Goal: Navigation & Orientation: Find specific page/section

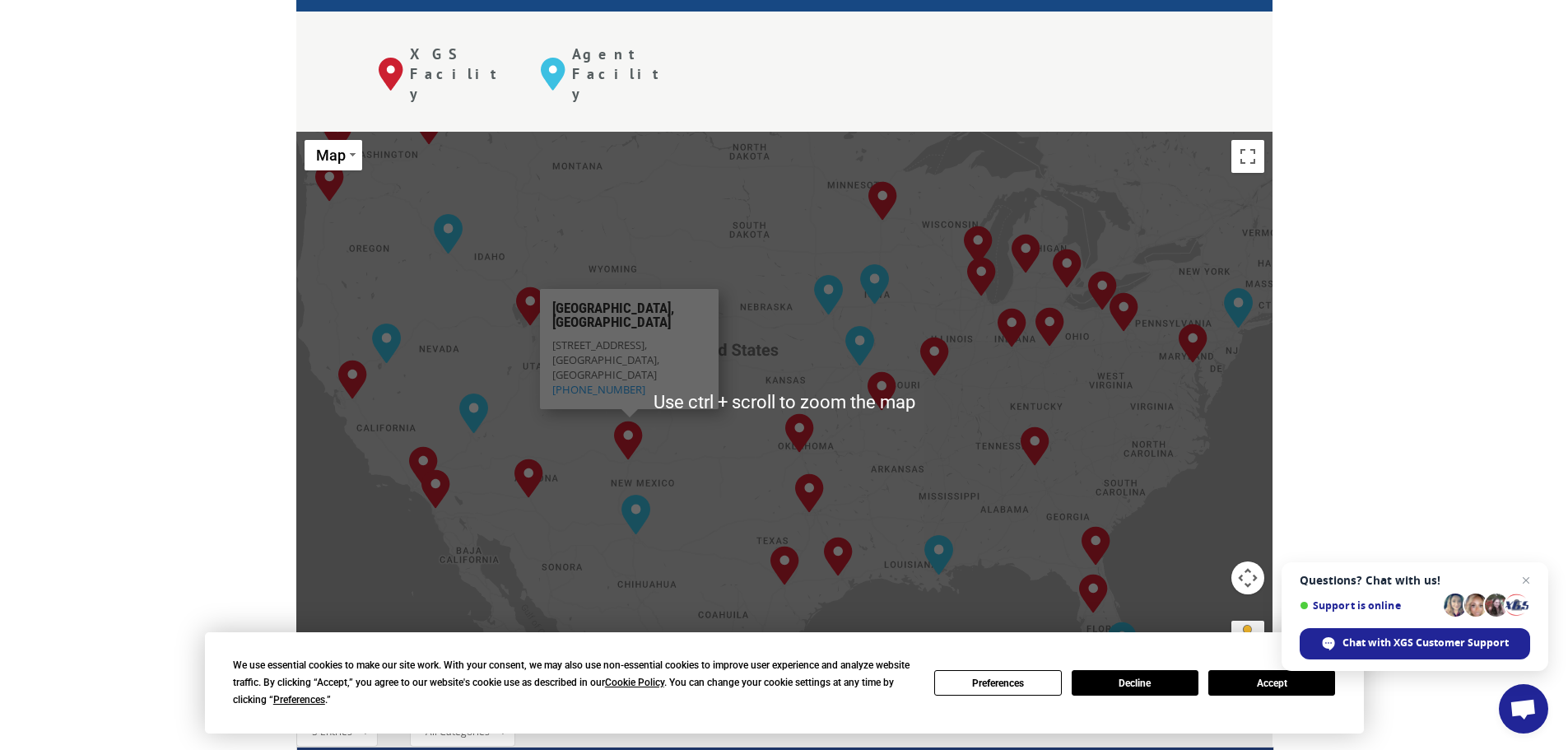
scroll to position [659, 0]
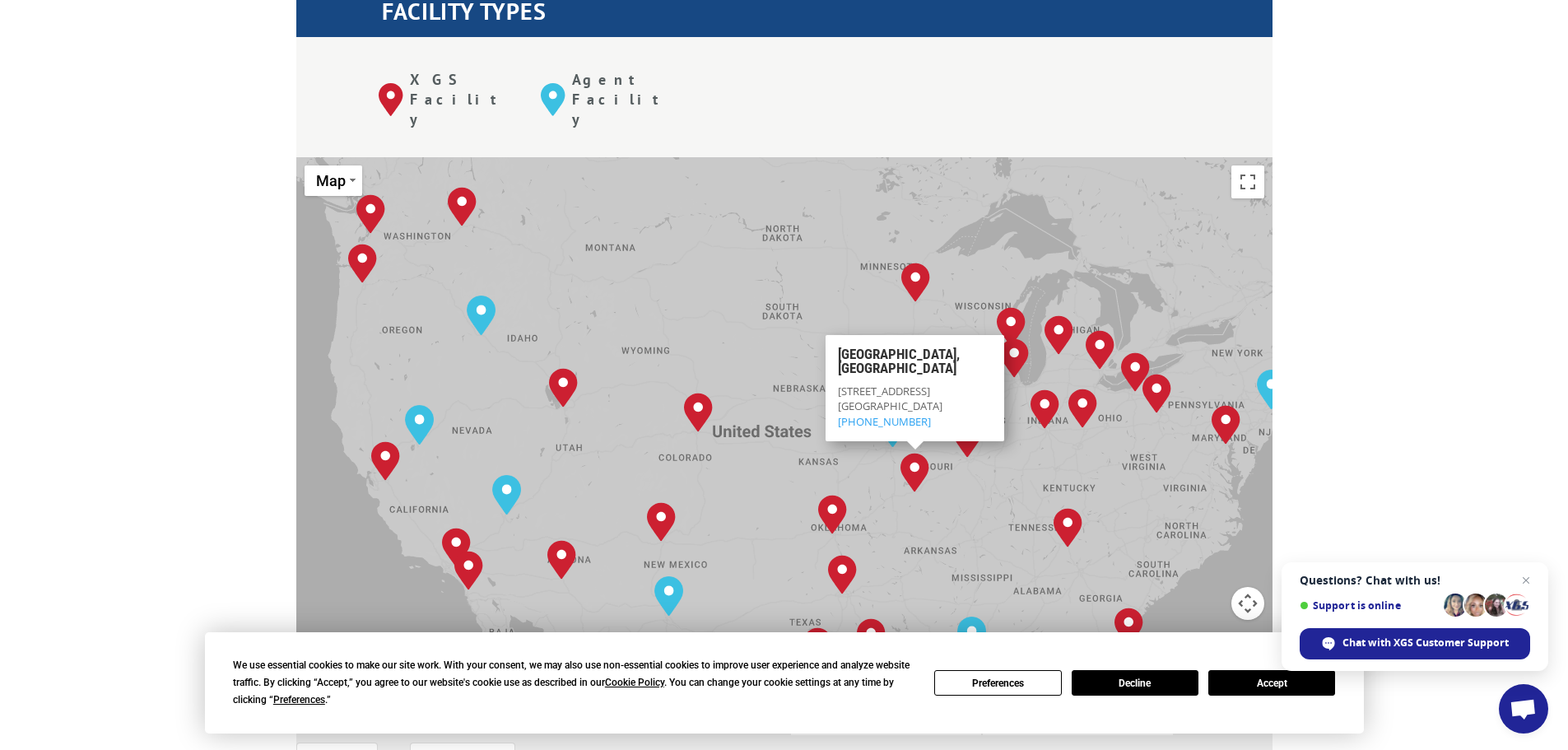
drag, startPoint x: 817, startPoint y: 325, endPoint x: 766, endPoint y: 388, distance: 81.1
click at [766, 388] on div "[GEOGRAPHIC_DATA], [GEOGRAPHIC_DATA] [GEOGRAPHIC_DATA], [GEOGRAPHIC_DATA] [GEOG…" at bounding box center [784, 427] width 977 height 541
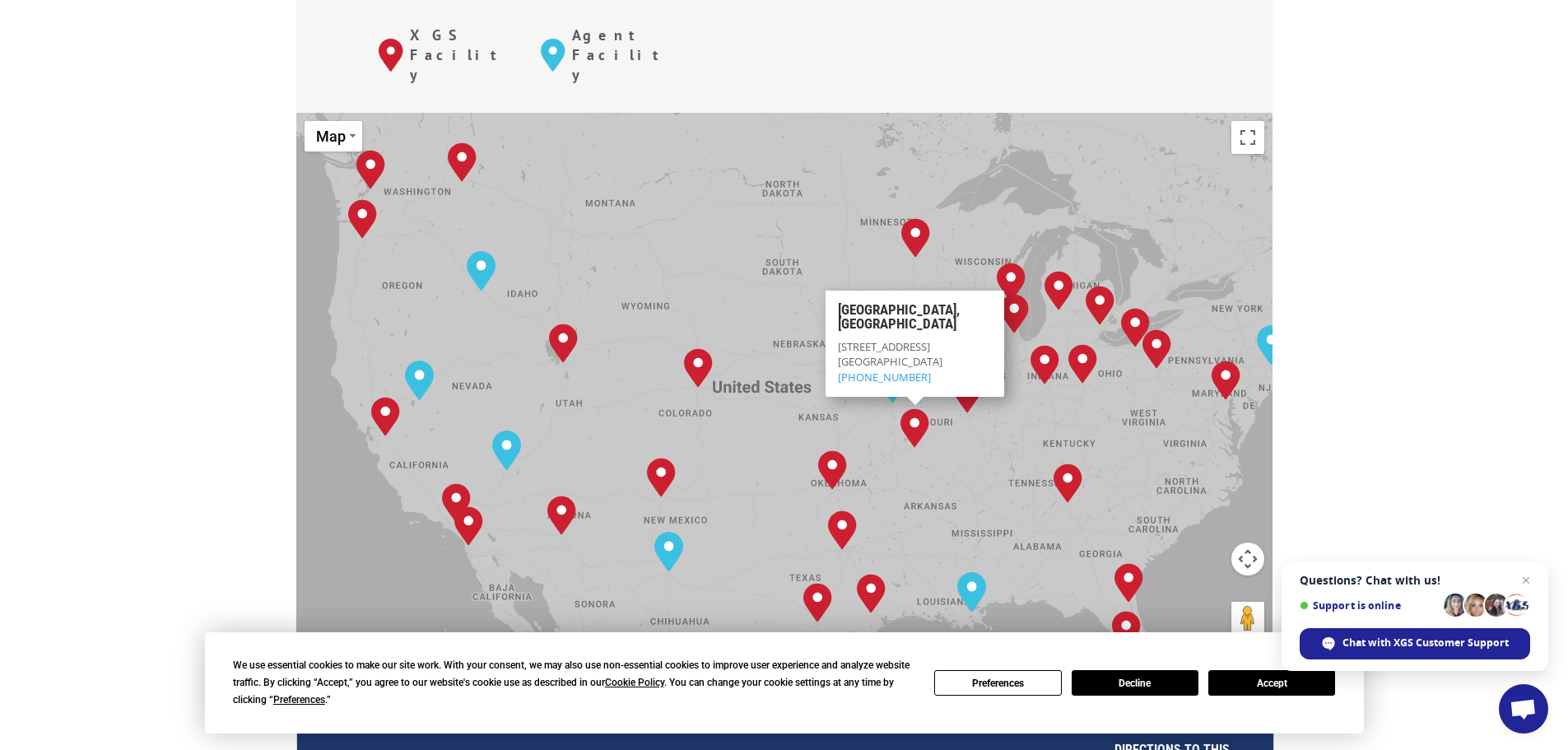
scroll to position [682, 0]
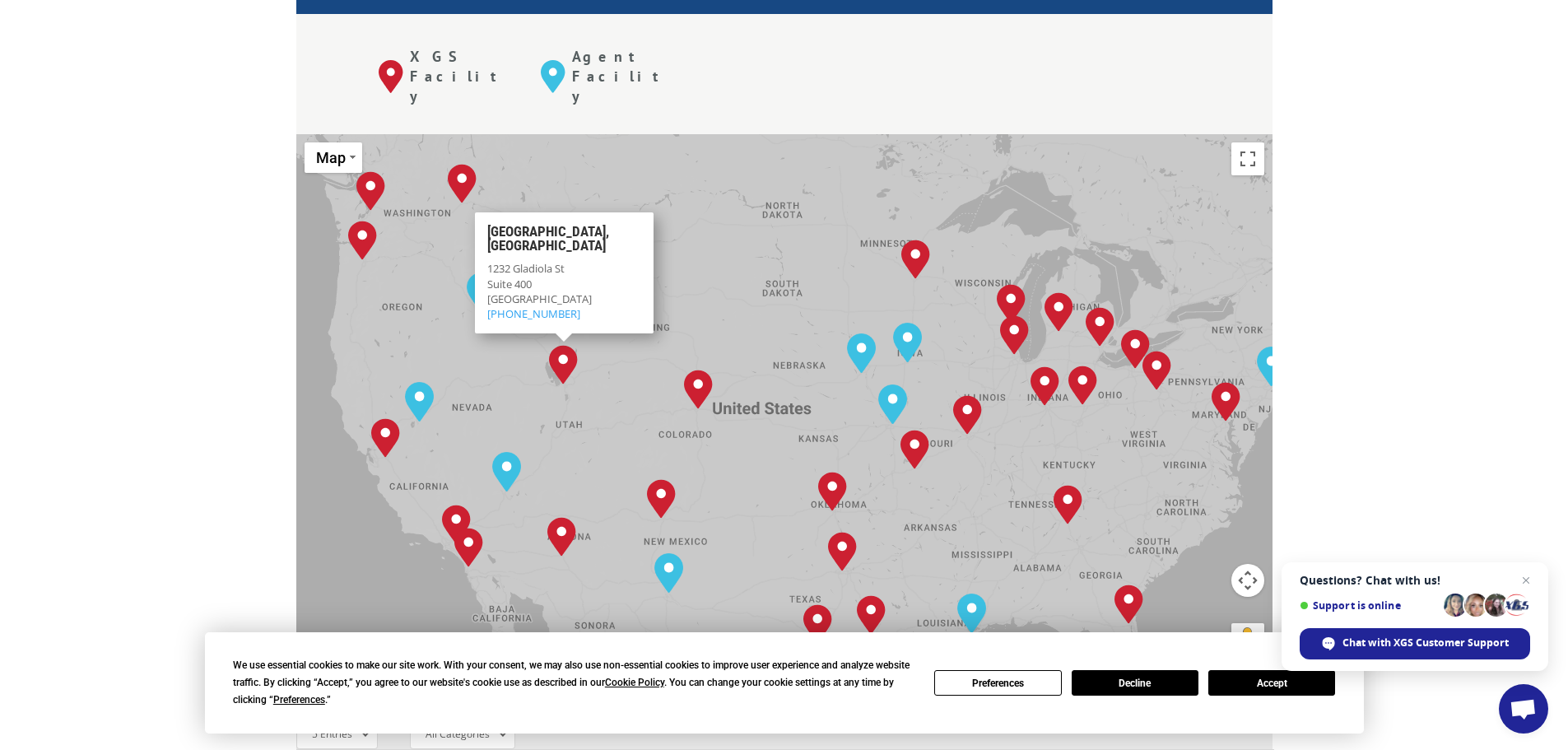
drag, startPoint x: 1392, startPoint y: 311, endPoint x: 1393, endPoint y: 303, distance: 8.1
click at [1393, 303] on div "The most powerful map in the flooring industry. Our nationwide network lets you…" at bounding box center [784, 430] width 1568 height 1354
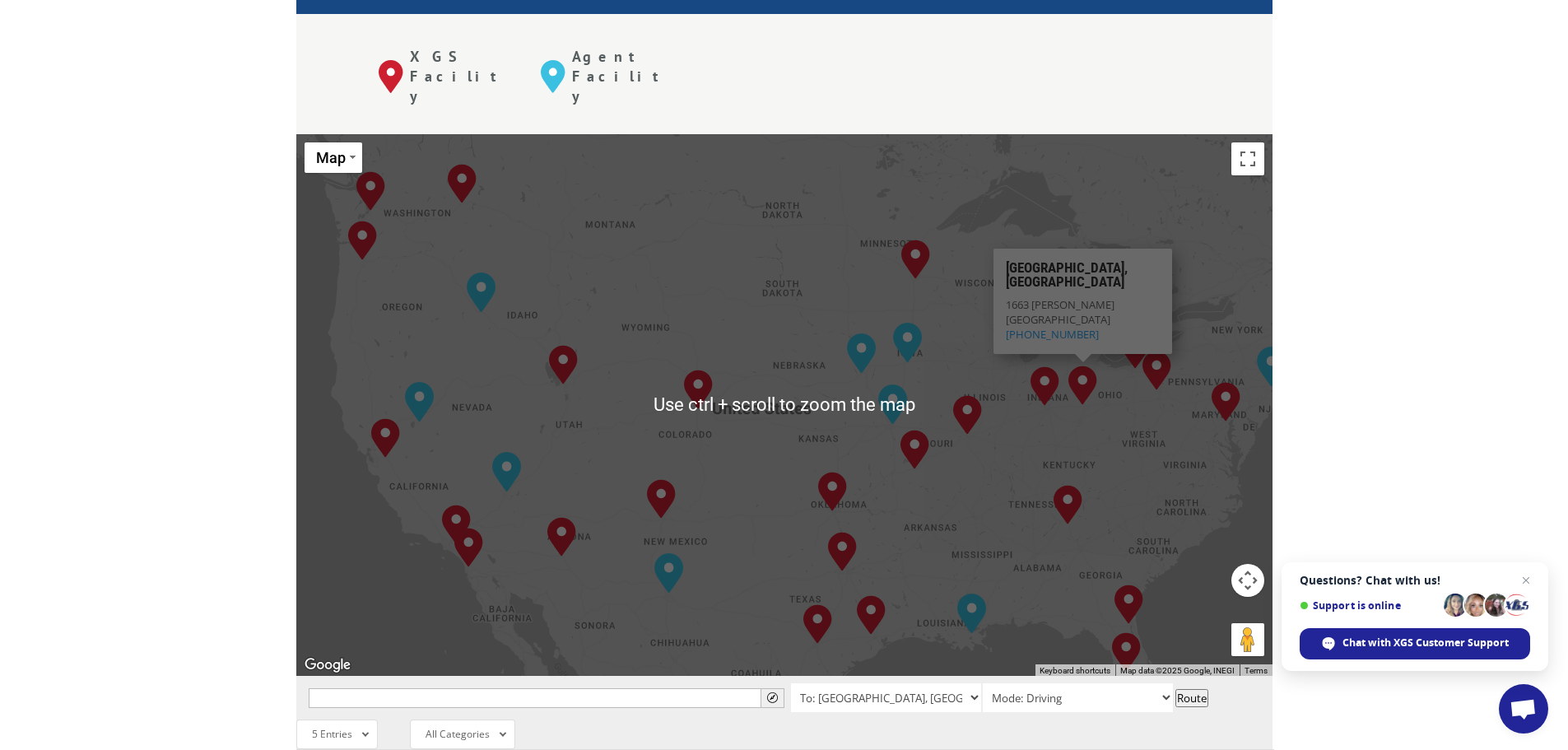
click at [206, 259] on div "The most powerful map in the flooring industry. Our nationwide network lets you…" at bounding box center [784, 430] width 1568 height 1354
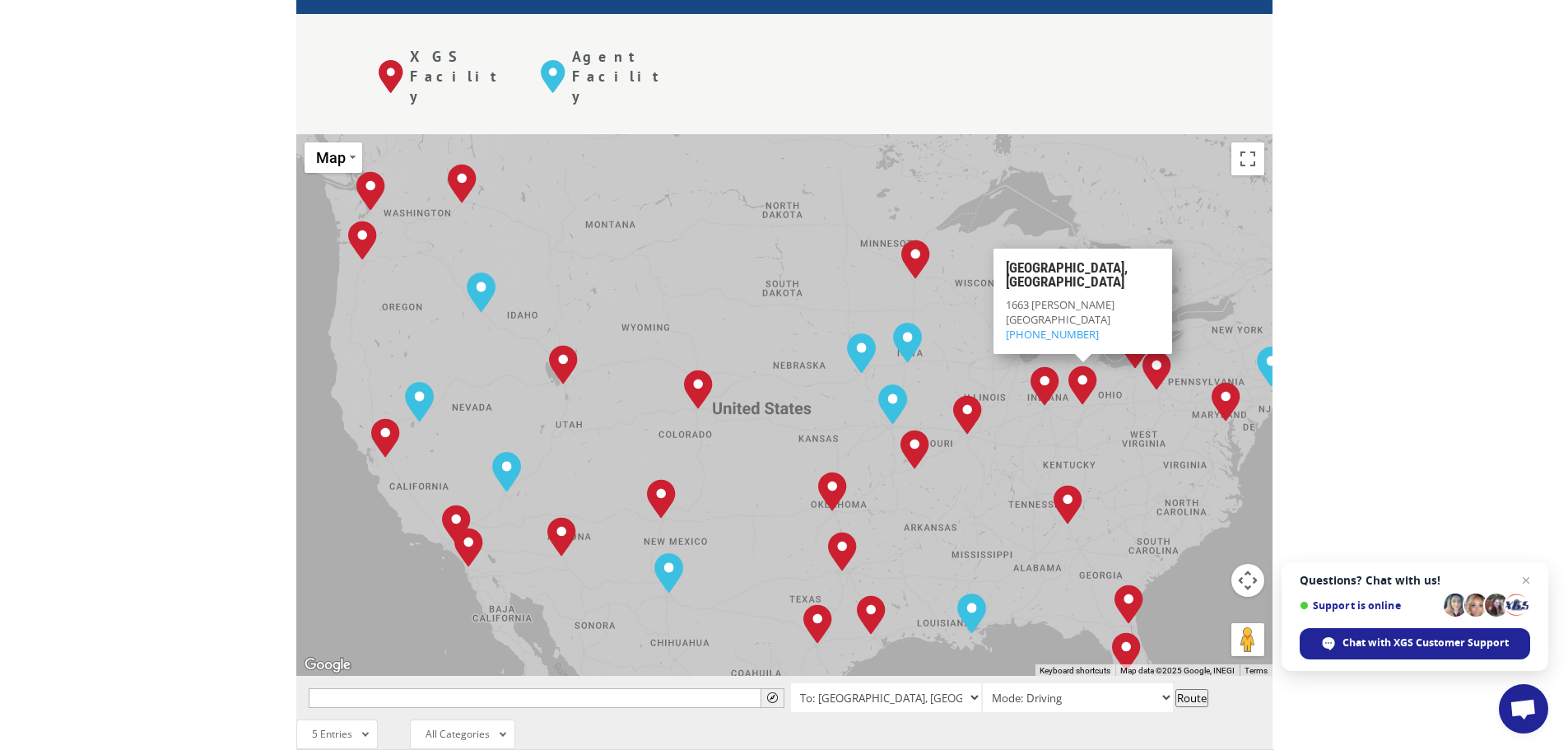
click at [202, 205] on div "The most powerful map in the flooring industry. Our nationwide network lets you…" at bounding box center [784, 430] width 1568 height 1354
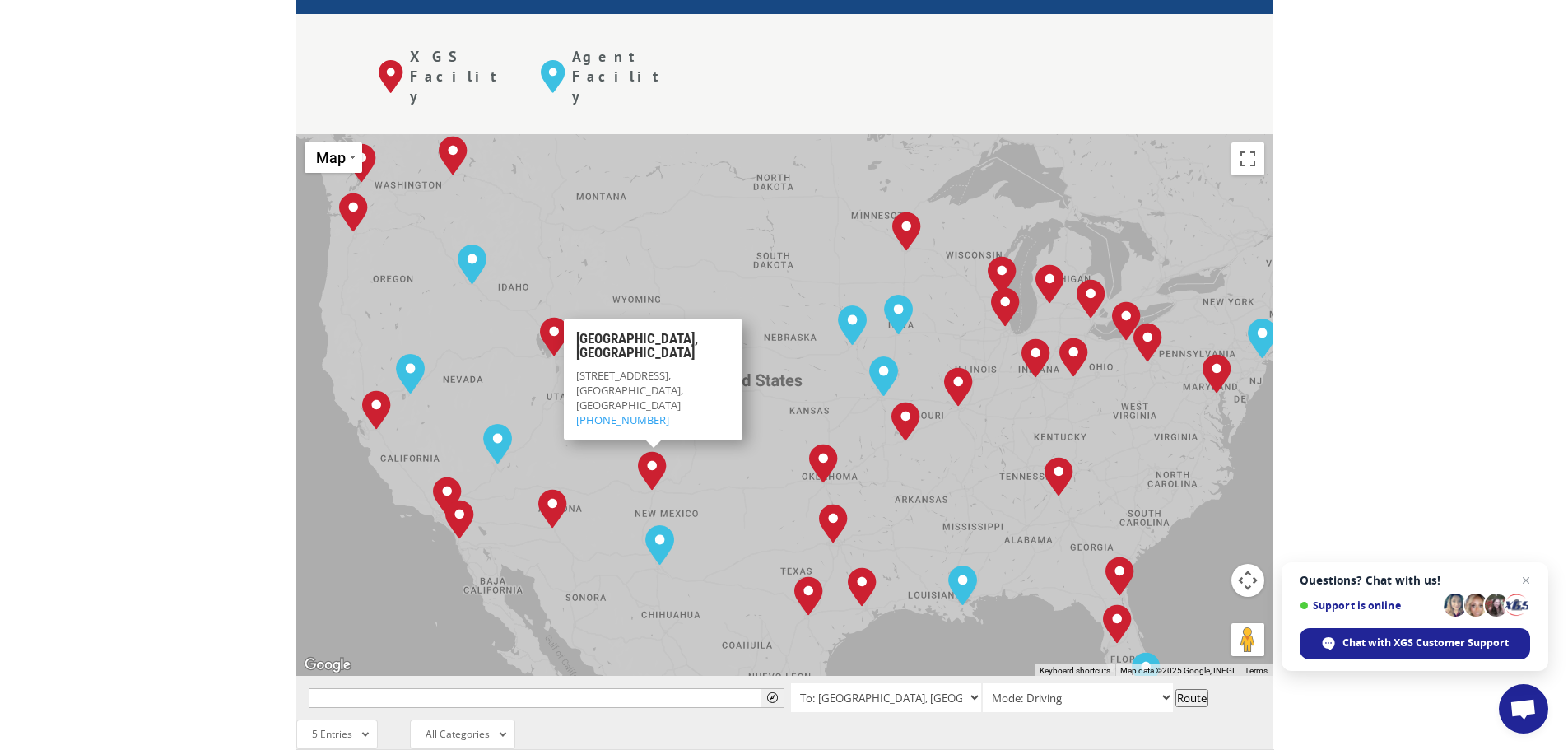
drag, startPoint x: 462, startPoint y: 269, endPoint x: 454, endPoint y: 244, distance: 26.2
click at [454, 244] on div "[GEOGRAPHIC_DATA], [GEOGRAPHIC_DATA] [GEOGRAPHIC_DATA], [GEOGRAPHIC_DATA] [GEOG…" at bounding box center [784, 404] width 977 height 541
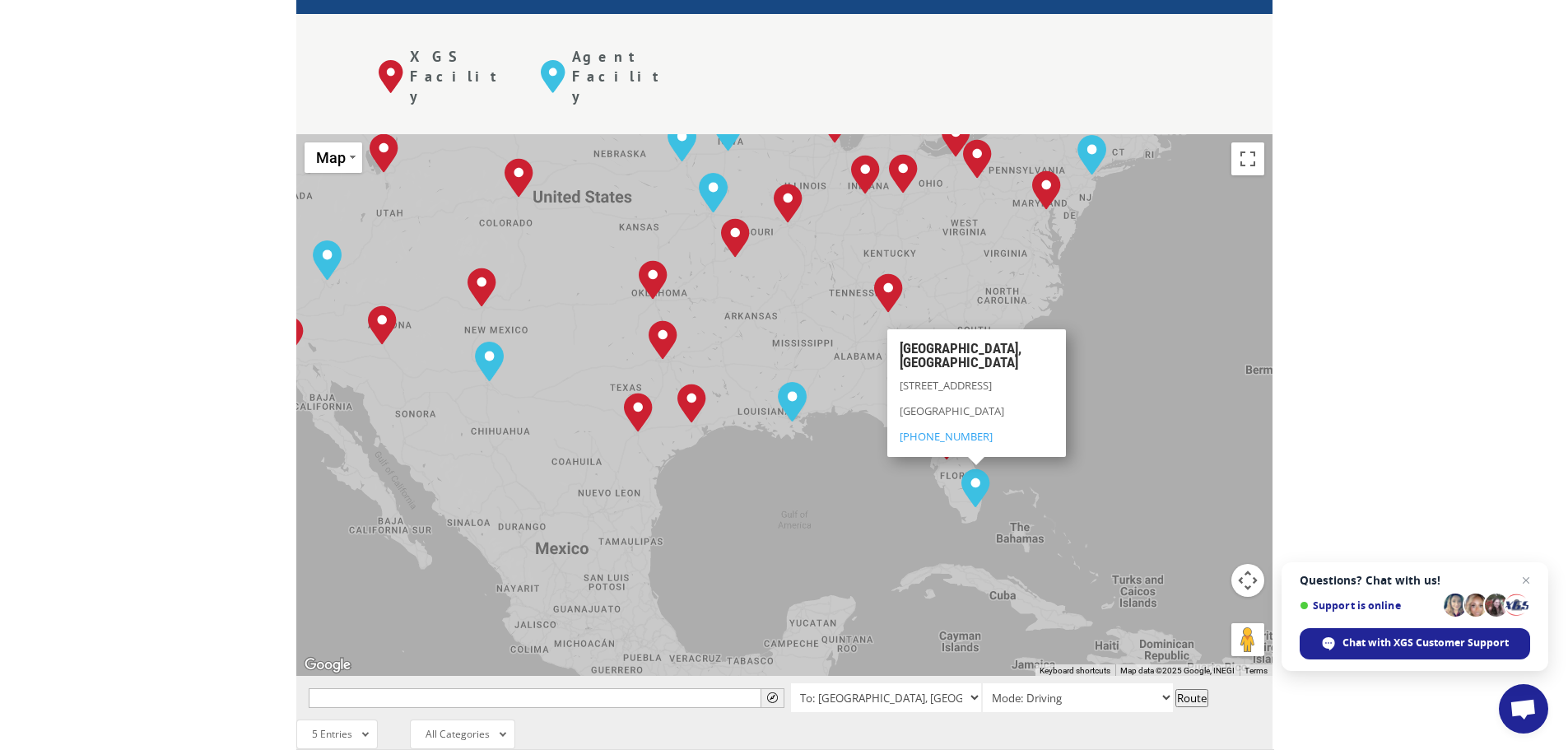
drag, startPoint x: 1005, startPoint y: 297, endPoint x: 1201, endPoint y: 405, distance: 223.8
click at [1201, 405] on div "[GEOGRAPHIC_DATA], [GEOGRAPHIC_DATA] [GEOGRAPHIC_DATA], [GEOGRAPHIC_DATA] [GEOG…" at bounding box center [784, 404] width 977 height 541
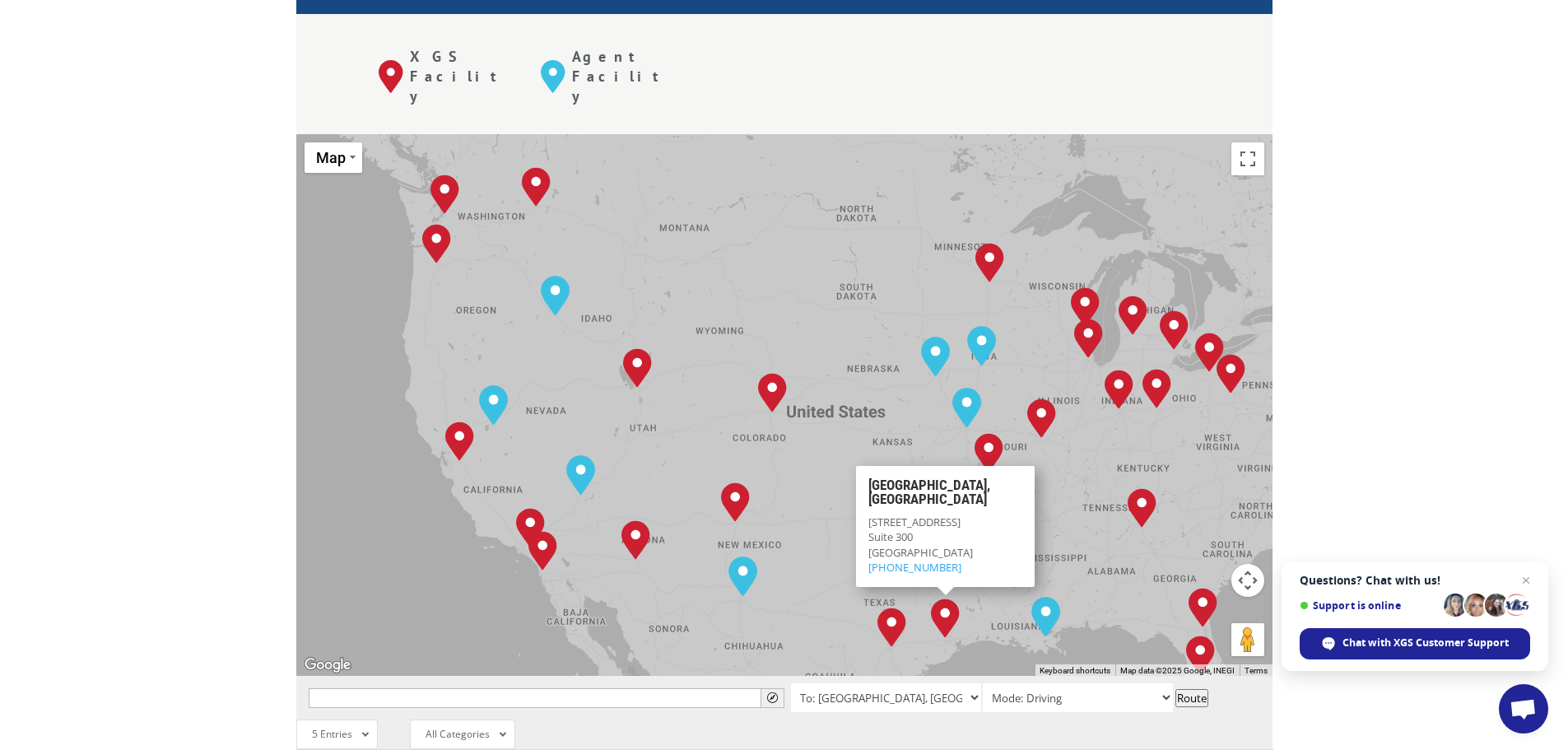
drag, startPoint x: 563, startPoint y: 260, endPoint x: 818, endPoint y: 484, distance: 339.4
click at [818, 484] on div "[GEOGRAPHIC_DATA], [GEOGRAPHIC_DATA] [GEOGRAPHIC_DATA], [GEOGRAPHIC_DATA] [GEOG…" at bounding box center [784, 404] width 977 height 541
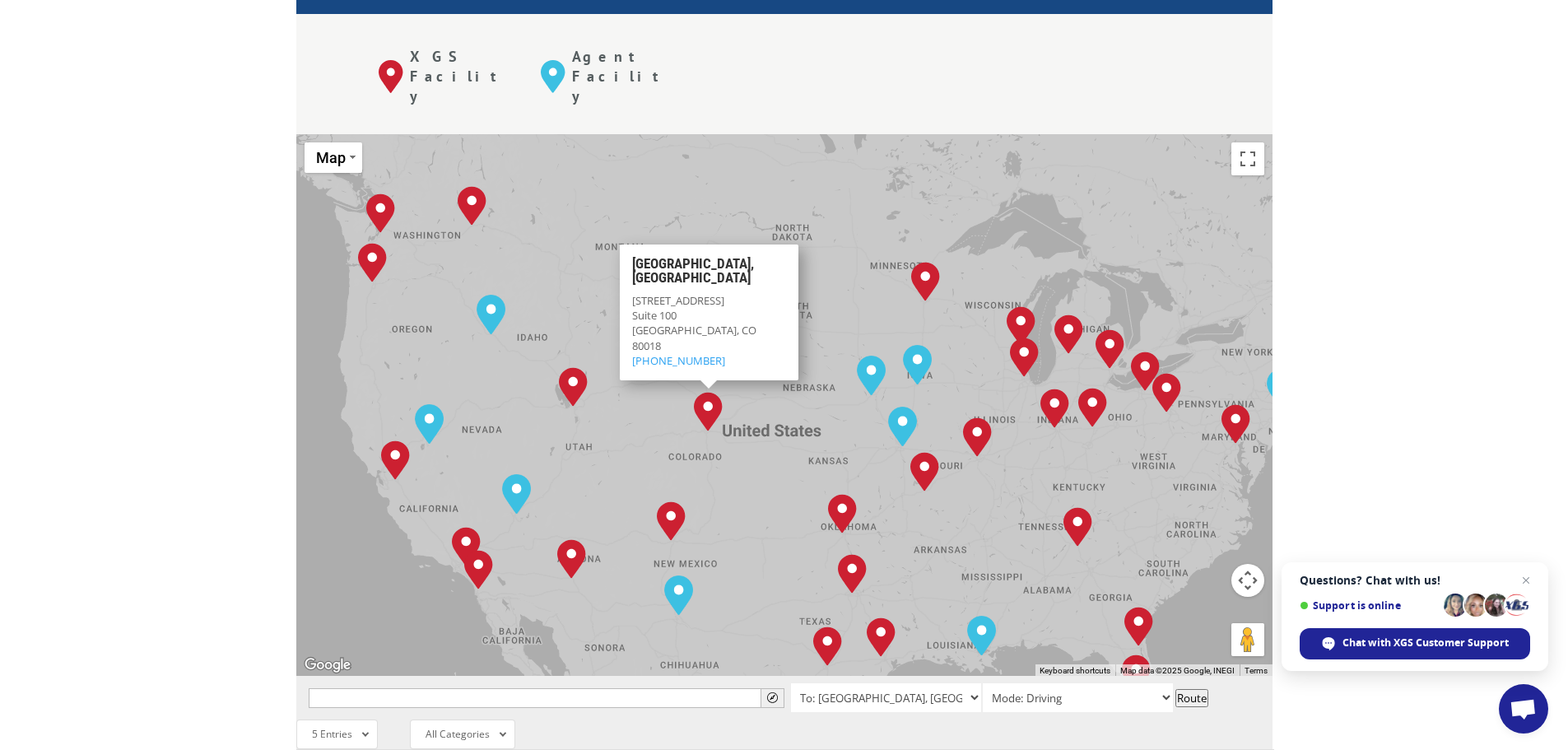
drag, startPoint x: 892, startPoint y: 147, endPoint x: 827, endPoint y: 165, distance: 67.4
click at [827, 165] on div "[GEOGRAPHIC_DATA], [GEOGRAPHIC_DATA] [GEOGRAPHIC_DATA], [GEOGRAPHIC_DATA] [GEOG…" at bounding box center [784, 404] width 977 height 541
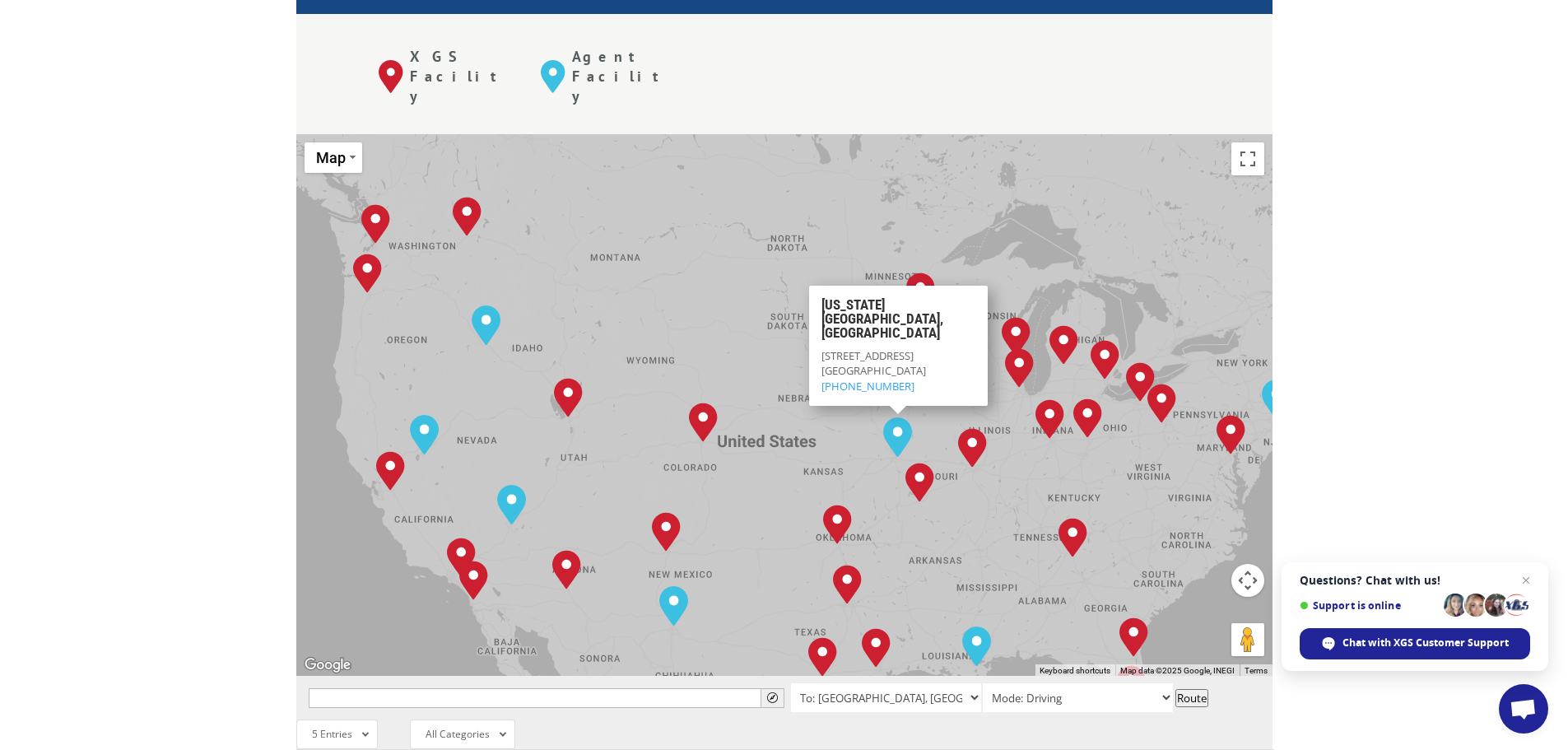
drag, startPoint x: 784, startPoint y: 268, endPoint x: 773, endPoint y: 223, distance: 46.3
click at [773, 223] on div "[GEOGRAPHIC_DATA], [GEOGRAPHIC_DATA] [GEOGRAPHIC_DATA], [GEOGRAPHIC_DATA] [GEOG…" at bounding box center [784, 404] width 977 height 541
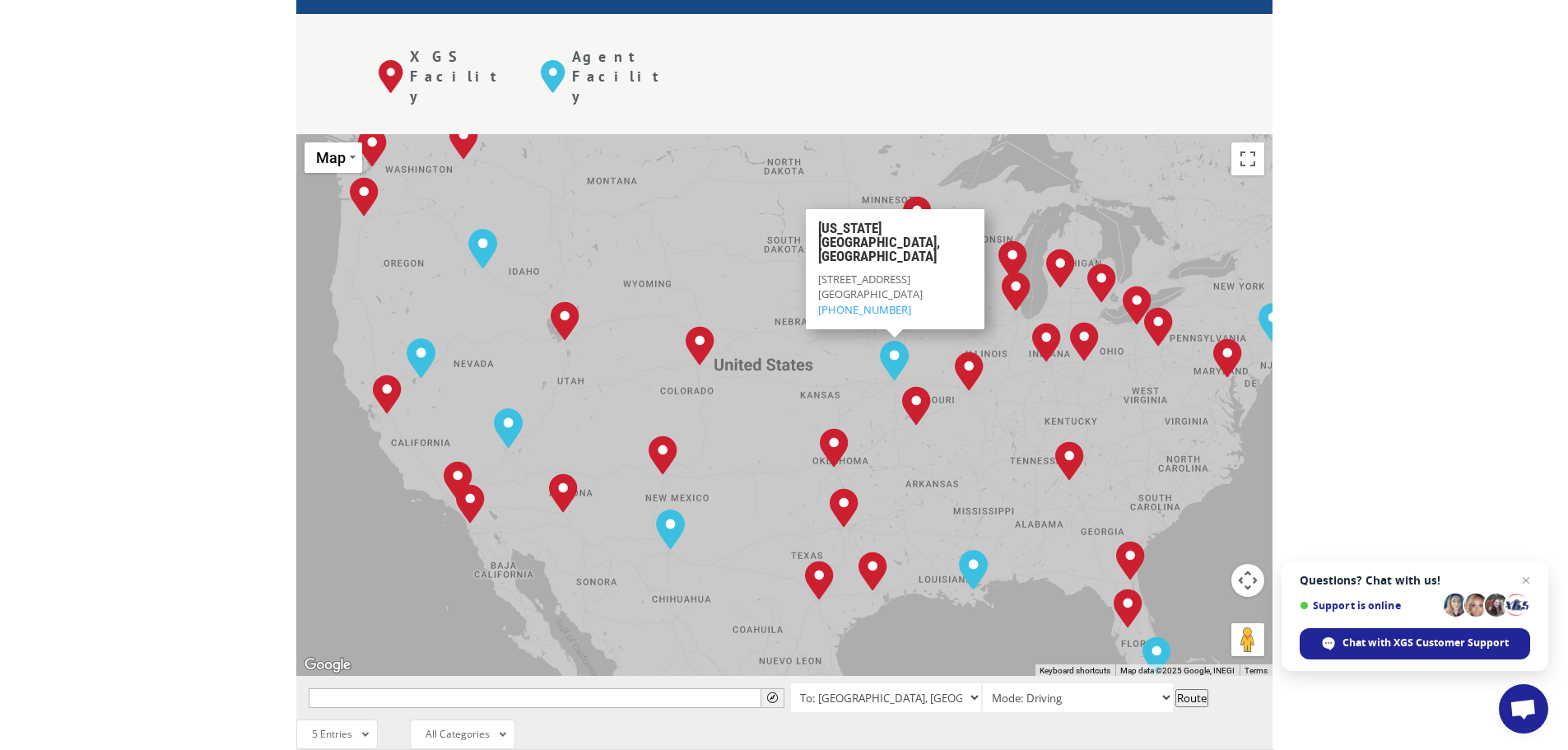
drag, startPoint x: 776, startPoint y: 270, endPoint x: 772, endPoint y: 186, distance: 84.1
click at [772, 186] on div "[GEOGRAPHIC_DATA], [GEOGRAPHIC_DATA] [GEOGRAPHIC_DATA], [GEOGRAPHIC_DATA] [GEOG…" at bounding box center [784, 404] width 977 height 541
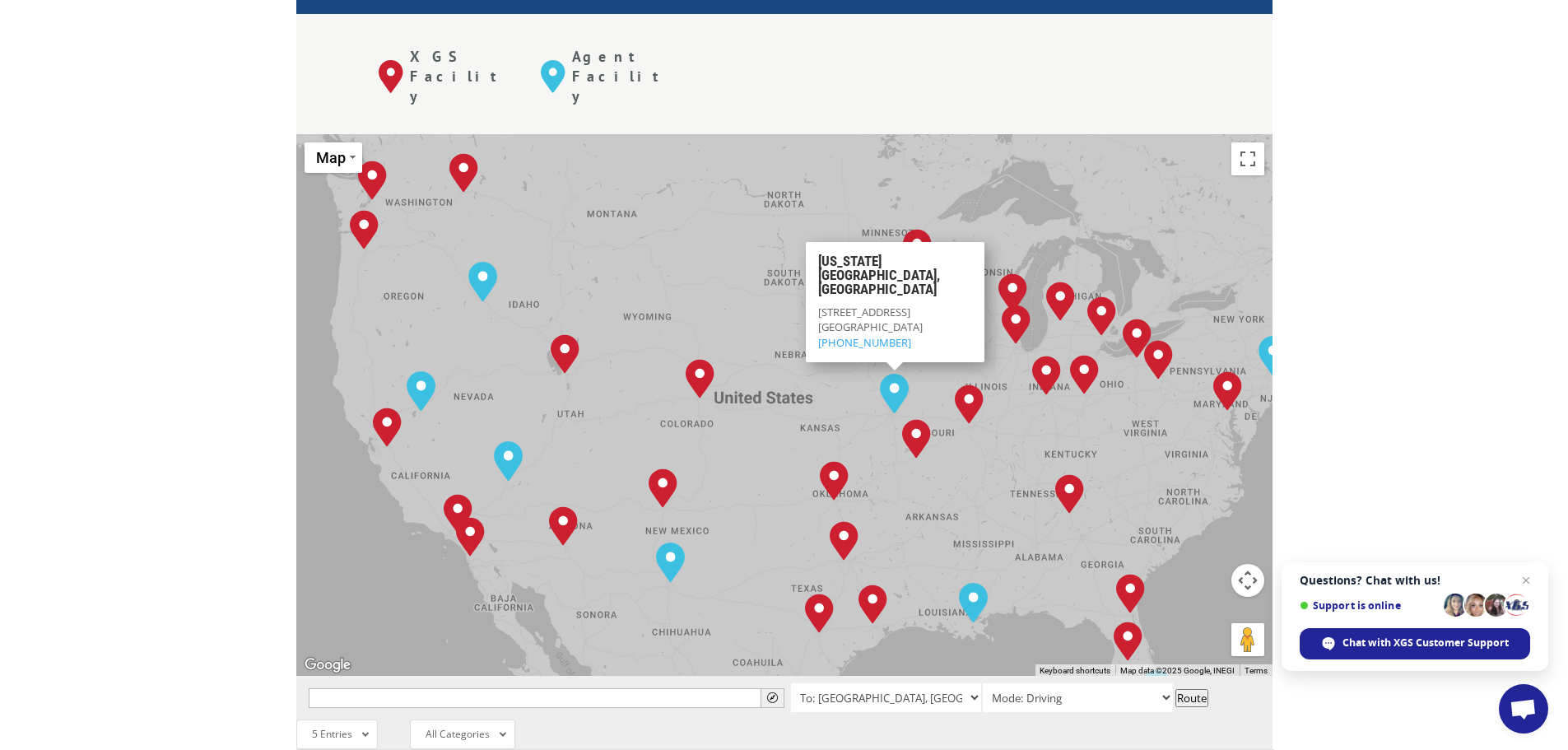
drag, startPoint x: 737, startPoint y: 188, endPoint x: 736, endPoint y: 236, distance: 48.0
click at [736, 236] on div "[GEOGRAPHIC_DATA], [GEOGRAPHIC_DATA] [GEOGRAPHIC_DATA], [GEOGRAPHIC_DATA] [GEOG…" at bounding box center [784, 404] width 977 height 541
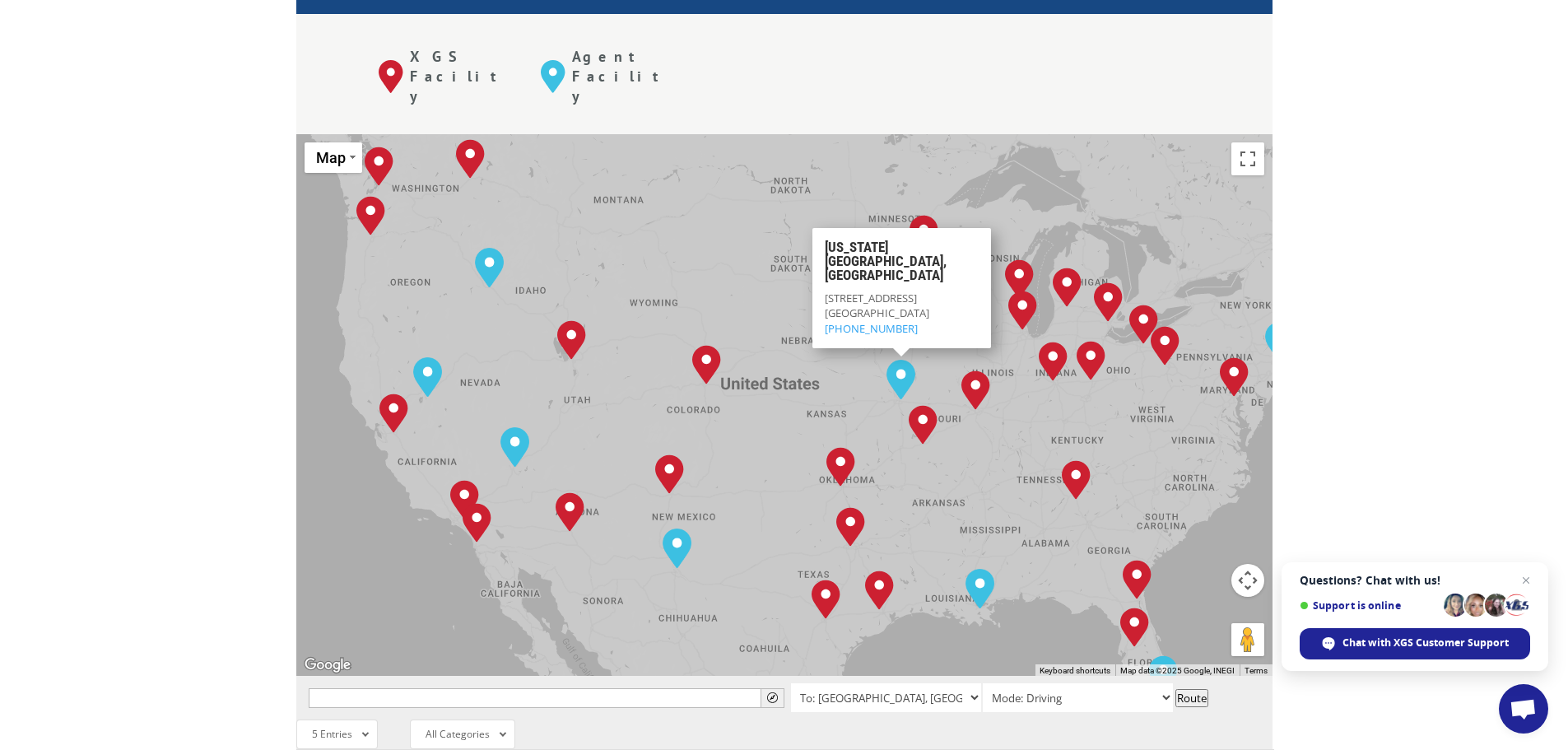
drag, startPoint x: 743, startPoint y: 222, endPoint x: 748, endPoint y: 208, distance: 14.9
click at [748, 208] on div "[GEOGRAPHIC_DATA], [GEOGRAPHIC_DATA] [GEOGRAPHIC_DATA], [GEOGRAPHIC_DATA] [GEOG…" at bounding box center [784, 404] width 977 height 541
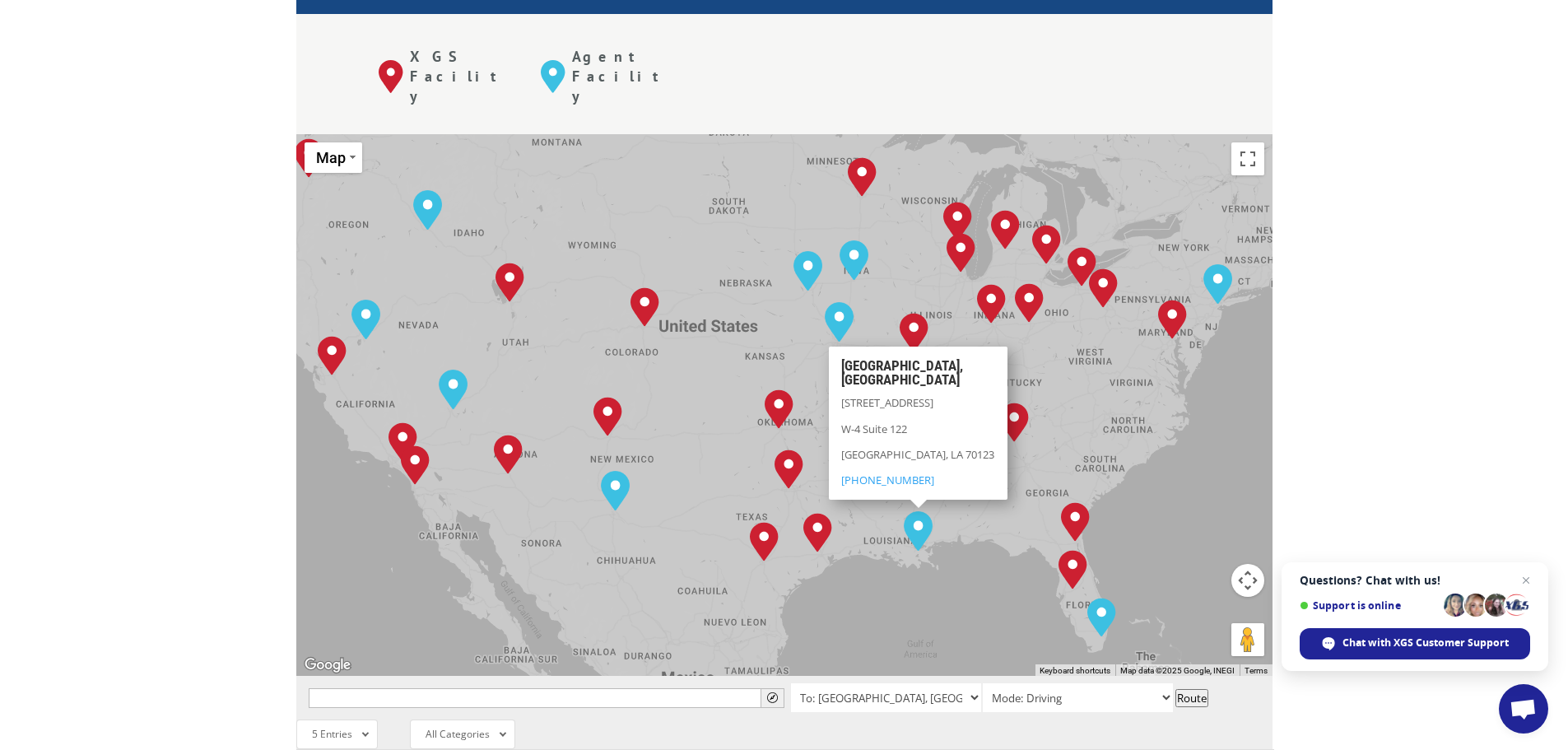
drag, startPoint x: 1063, startPoint y: 486, endPoint x: 983, endPoint y: 419, distance: 104.4
click at [983, 419] on div "[GEOGRAPHIC_DATA], [GEOGRAPHIC_DATA] [GEOGRAPHIC_DATA], [GEOGRAPHIC_DATA] [GEOG…" at bounding box center [784, 404] width 977 height 541
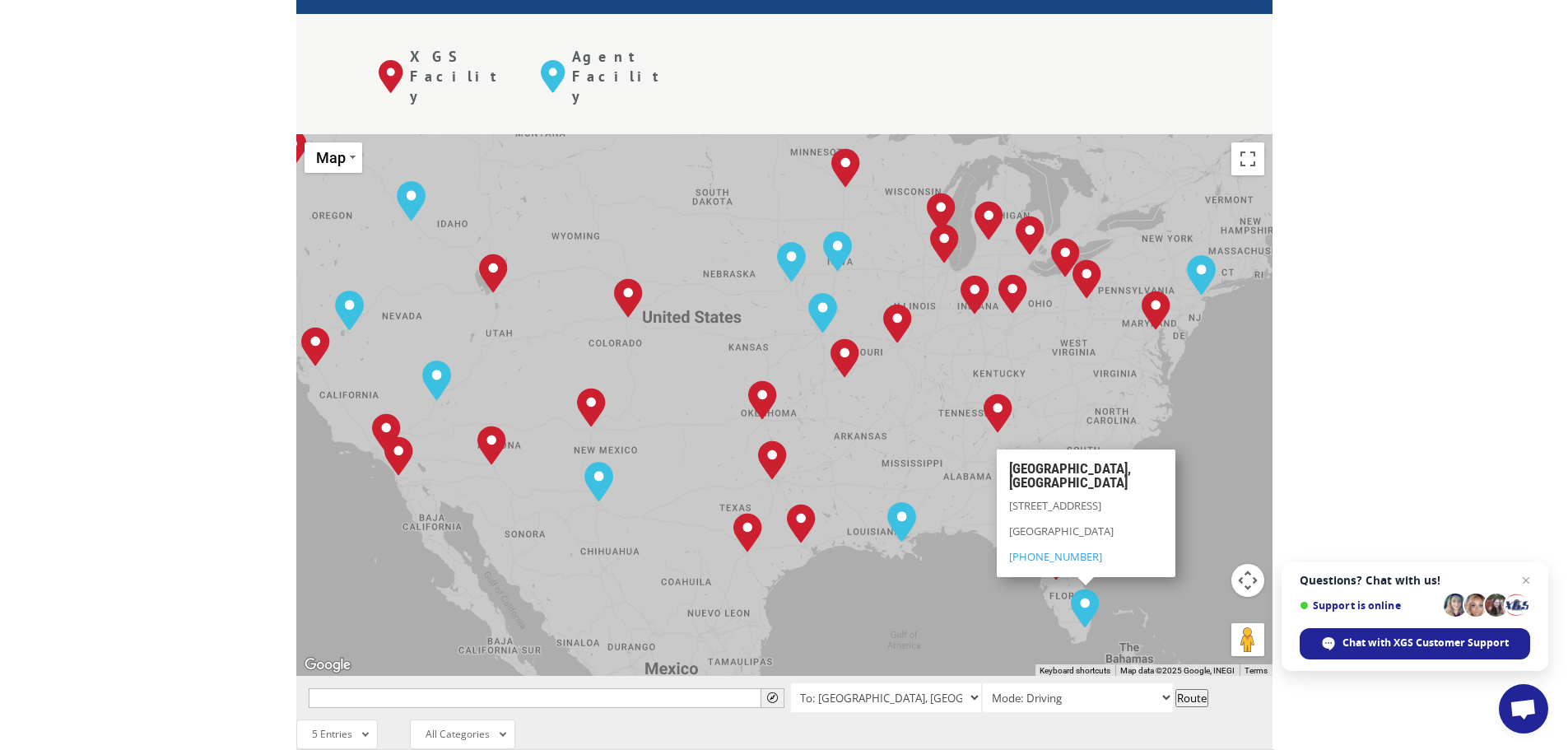
click at [1218, 394] on div "[GEOGRAPHIC_DATA], [GEOGRAPHIC_DATA] [GEOGRAPHIC_DATA], [GEOGRAPHIC_DATA] [GEOG…" at bounding box center [784, 404] width 977 height 541
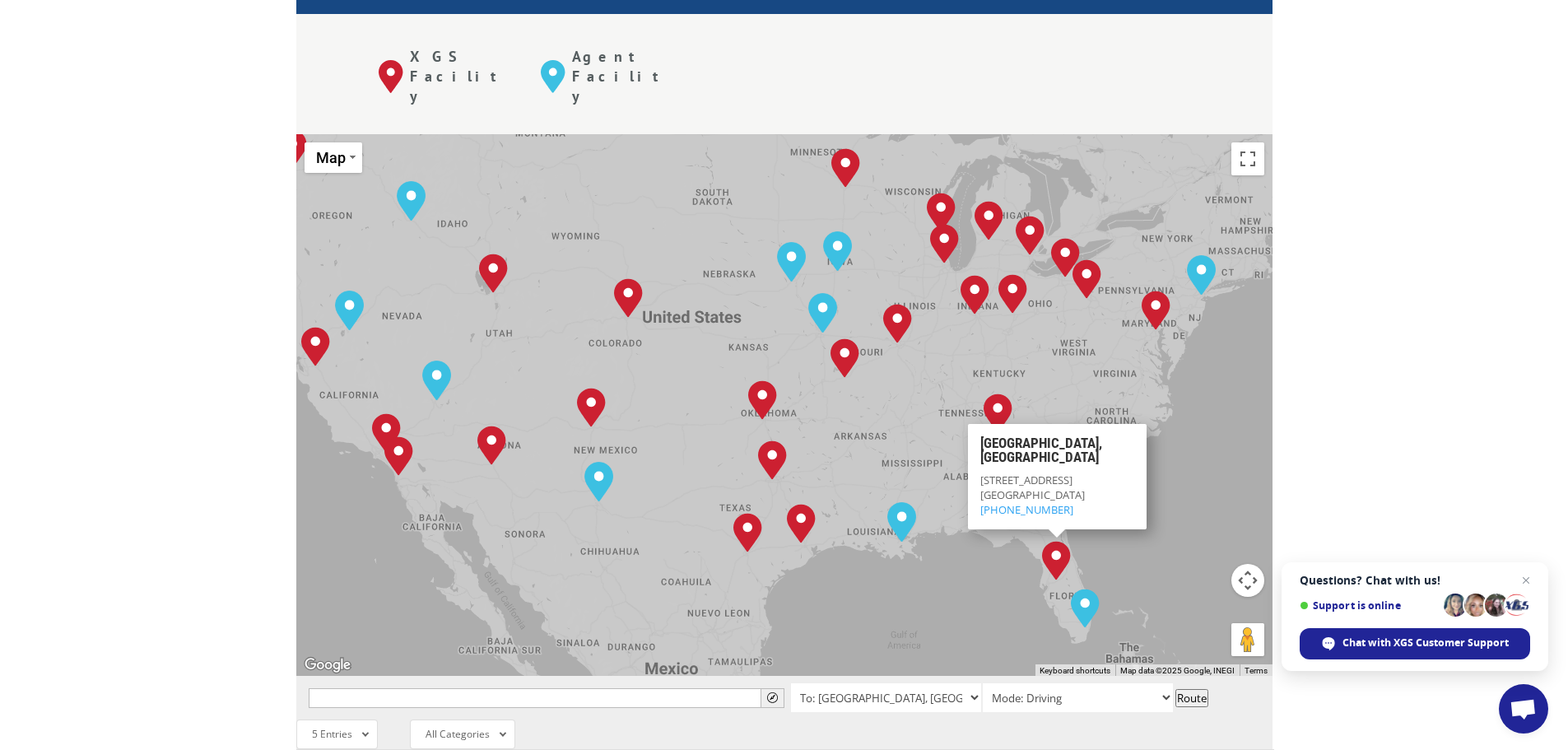
click at [1218, 393] on div "[GEOGRAPHIC_DATA], [GEOGRAPHIC_DATA] [GEOGRAPHIC_DATA], [GEOGRAPHIC_DATA] [GEOG…" at bounding box center [784, 404] width 977 height 541
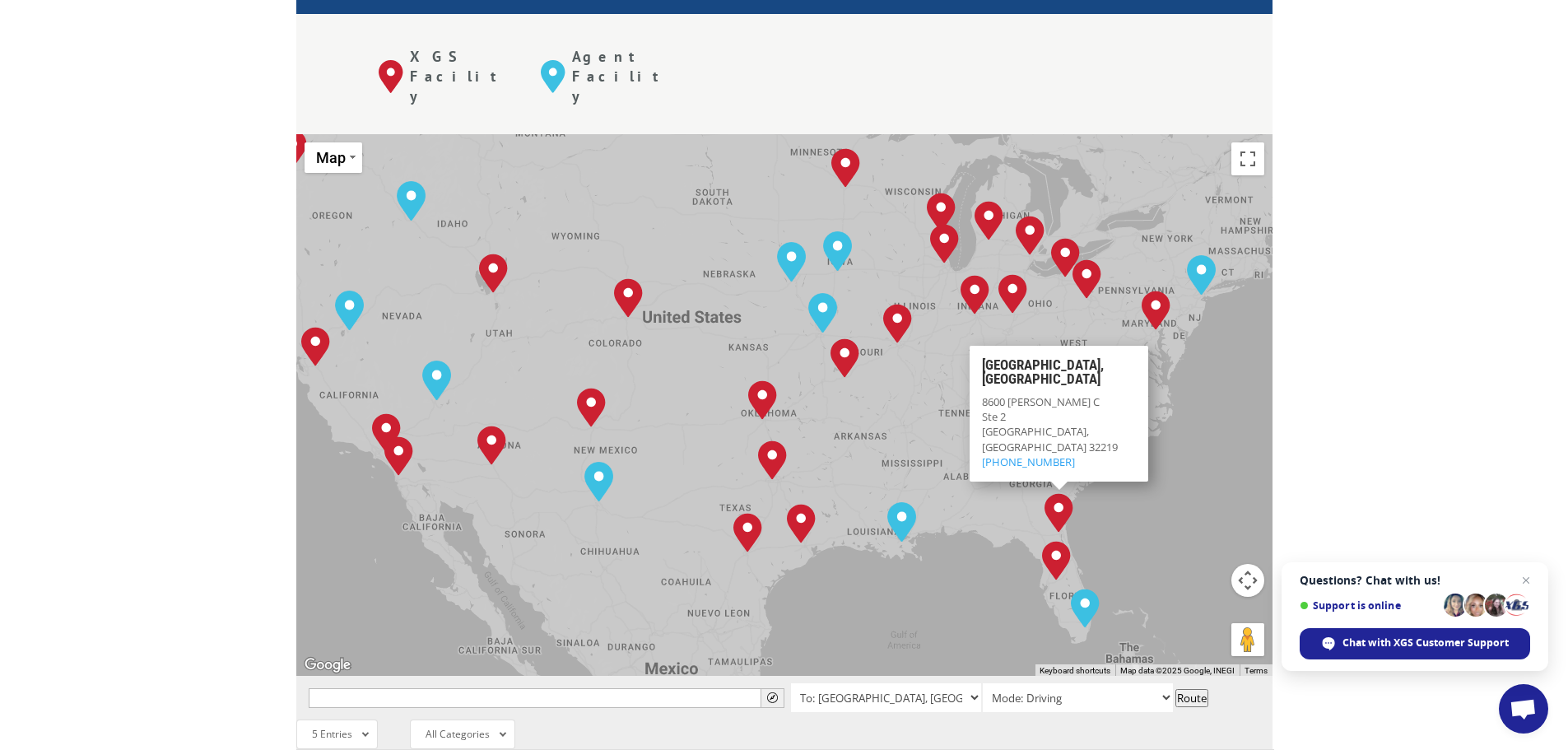
click at [929, 329] on div "[GEOGRAPHIC_DATA], [GEOGRAPHIC_DATA] [GEOGRAPHIC_DATA], [GEOGRAPHIC_DATA] [GEOG…" at bounding box center [784, 404] width 977 height 541
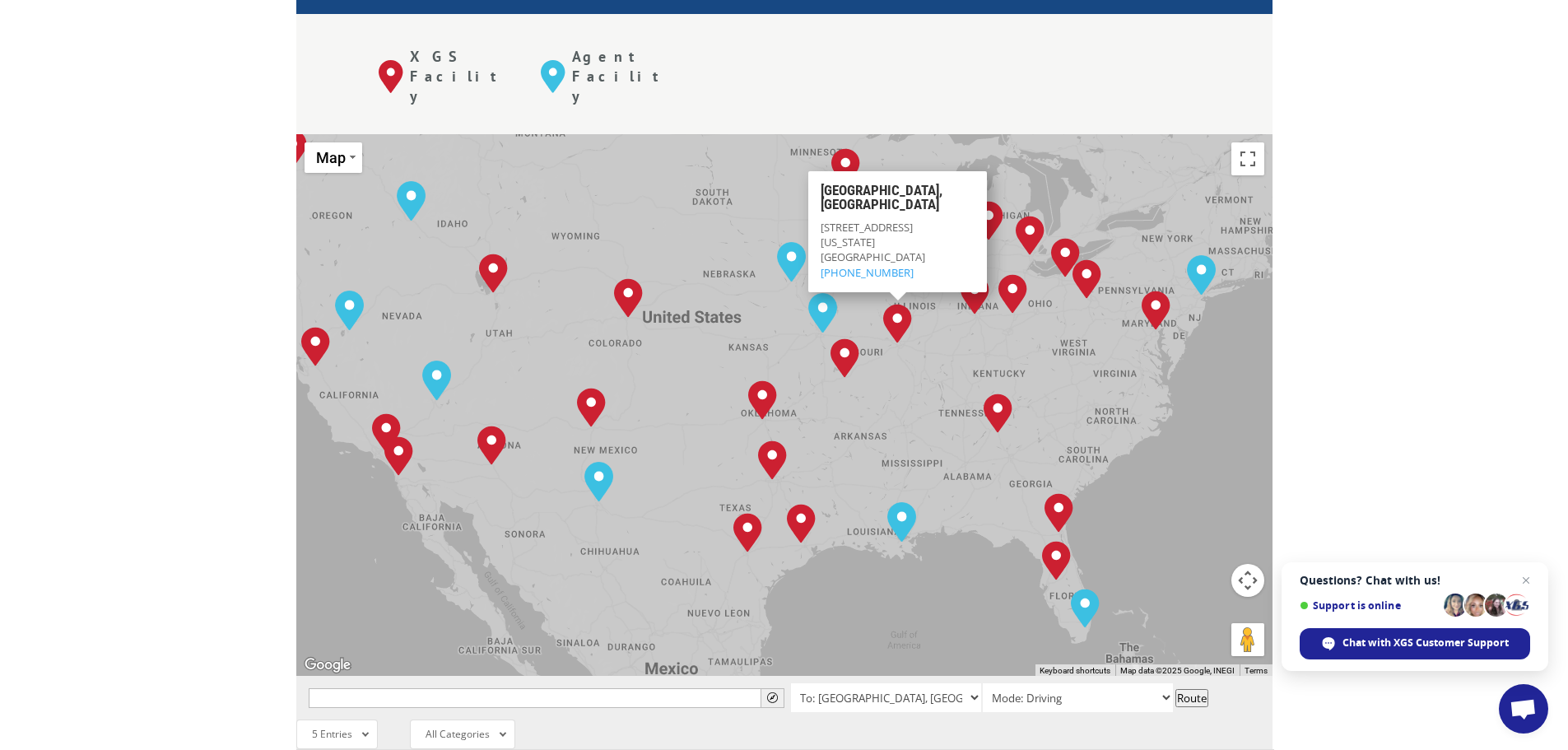
click at [1323, 267] on div "The most powerful map in the flooring industry. Our nationwide network lets you…" at bounding box center [784, 430] width 1568 height 1354
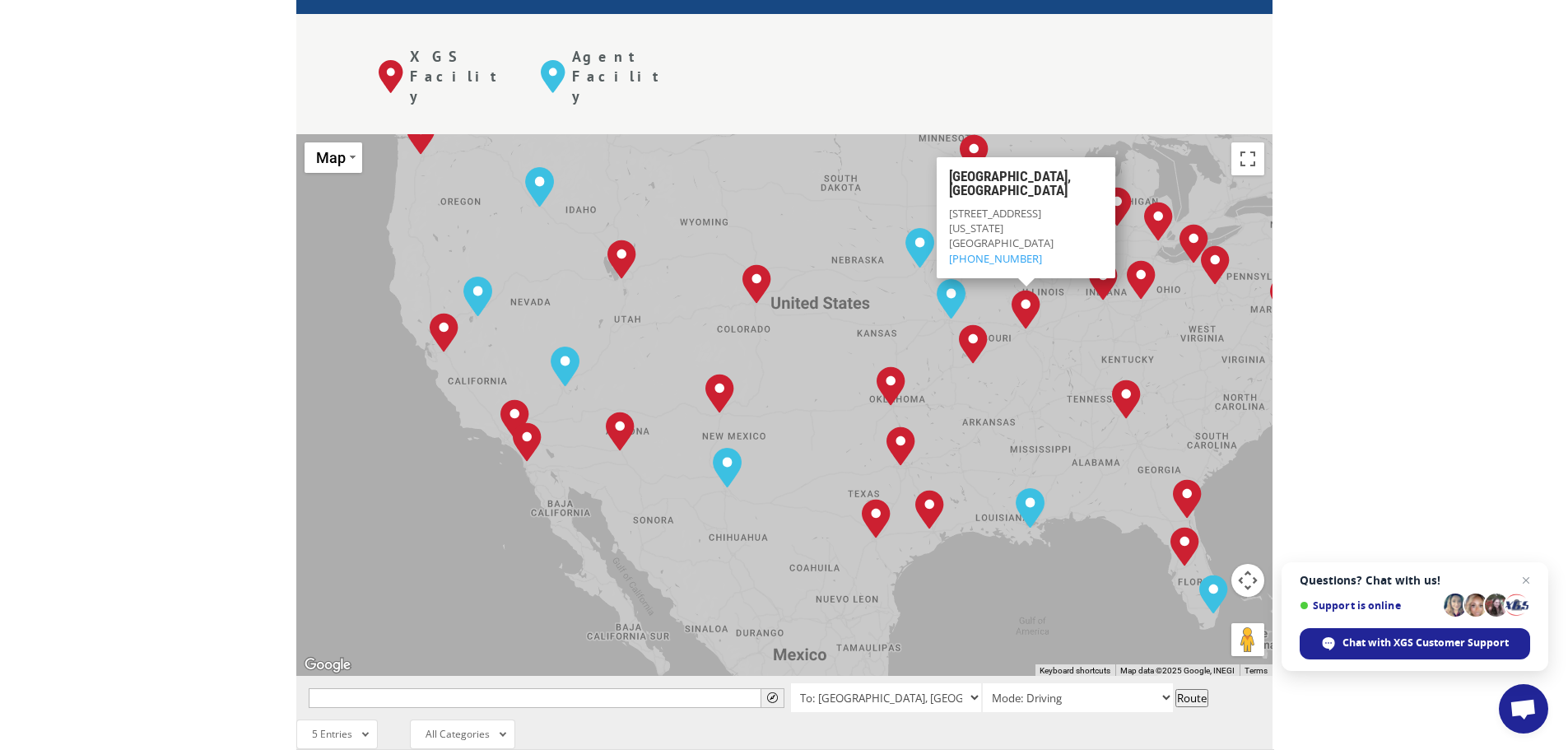
drag, startPoint x: 897, startPoint y: 371, endPoint x: 1030, endPoint y: 310, distance: 146.3
click at [1030, 310] on div "[GEOGRAPHIC_DATA], [GEOGRAPHIC_DATA] [GEOGRAPHIC_DATA], [GEOGRAPHIC_DATA] [GEOG…" at bounding box center [784, 404] width 977 height 541
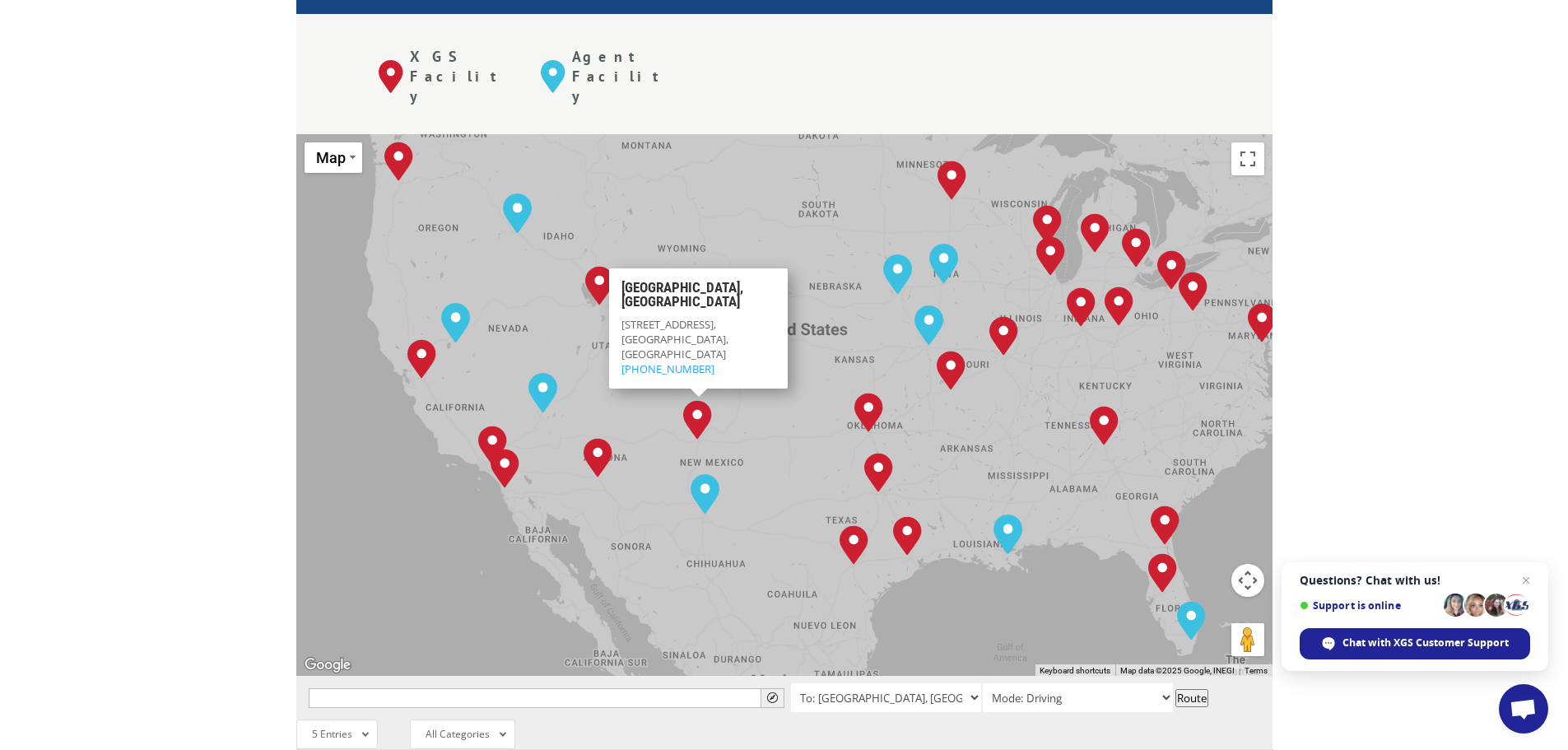
drag, startPoint x: 628, startPoint y: 232, endPoint x: 605, endPoint y: 260, distance: 36.2
click at [605, 260] on div "[GEOGRAPHIC_DATA], [GEOGRAPHIC_DATA] [GEOGRAPHIC_DATA], [GEOGRAPHIC_DATA] [GEOG…" at bounding box center [784, 404] width 977 height 541
click at [530, 260] on div "[GEOGRAPHIC_DATA], [GEOGRAPHIC_DATA] [GEOGRAPHIC_DATA], [GEOGRAPHIC_DATA] [GEOG…" at bounding box center [784, 404] width 977 height 541
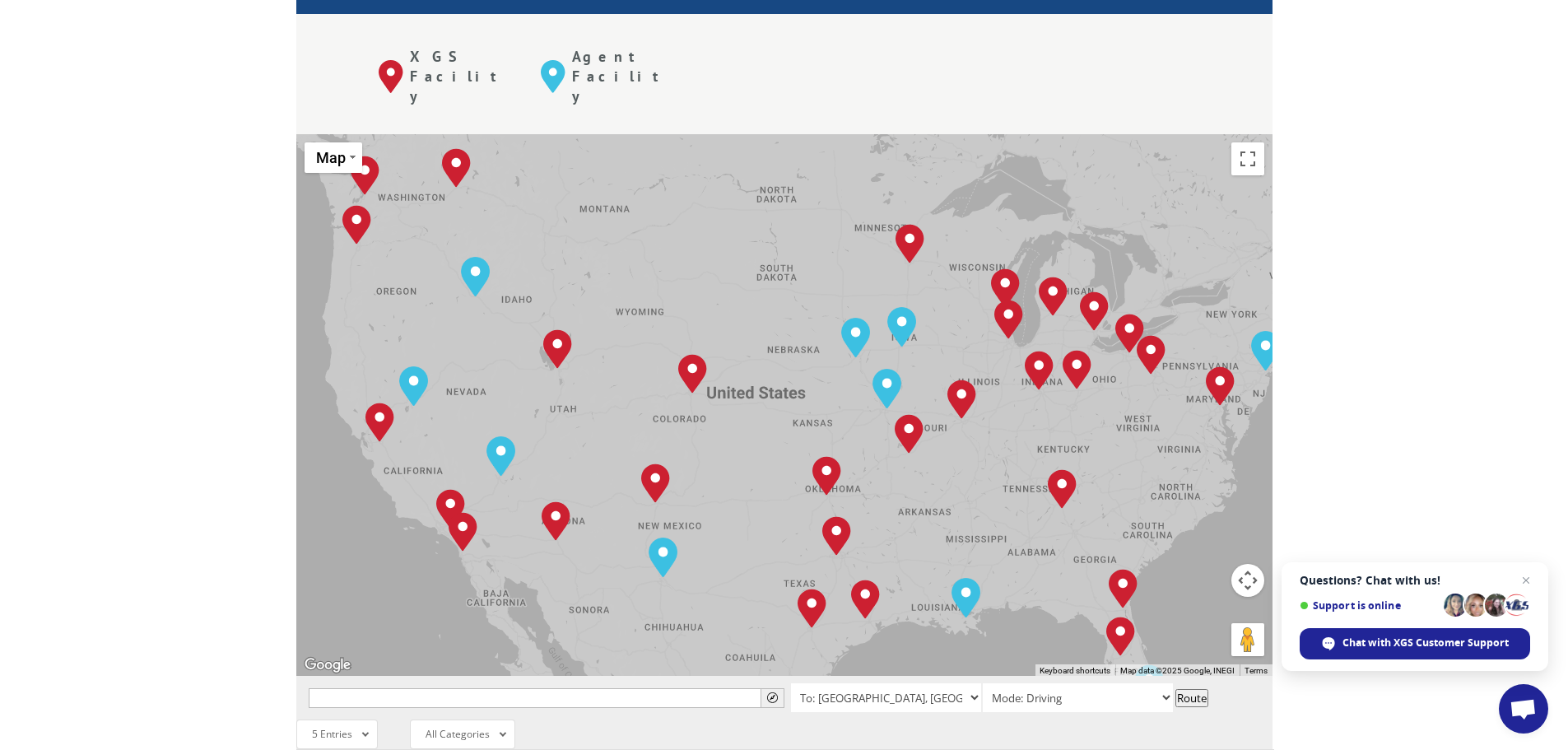
drag, startPoint x: 429, startPoint y: 349, endPoint x: 383, endPoint y: 413, distance: 78.8
click at [383, 413] on div "[GEOGRAPHIC_DATA], [GEOGRAPHIC_DATA] [GEOGRAPHIC_DATA], [GEOGRAPHIC_DATA] [GEOG…" at bounding box center [784, 404] width 977 height 541
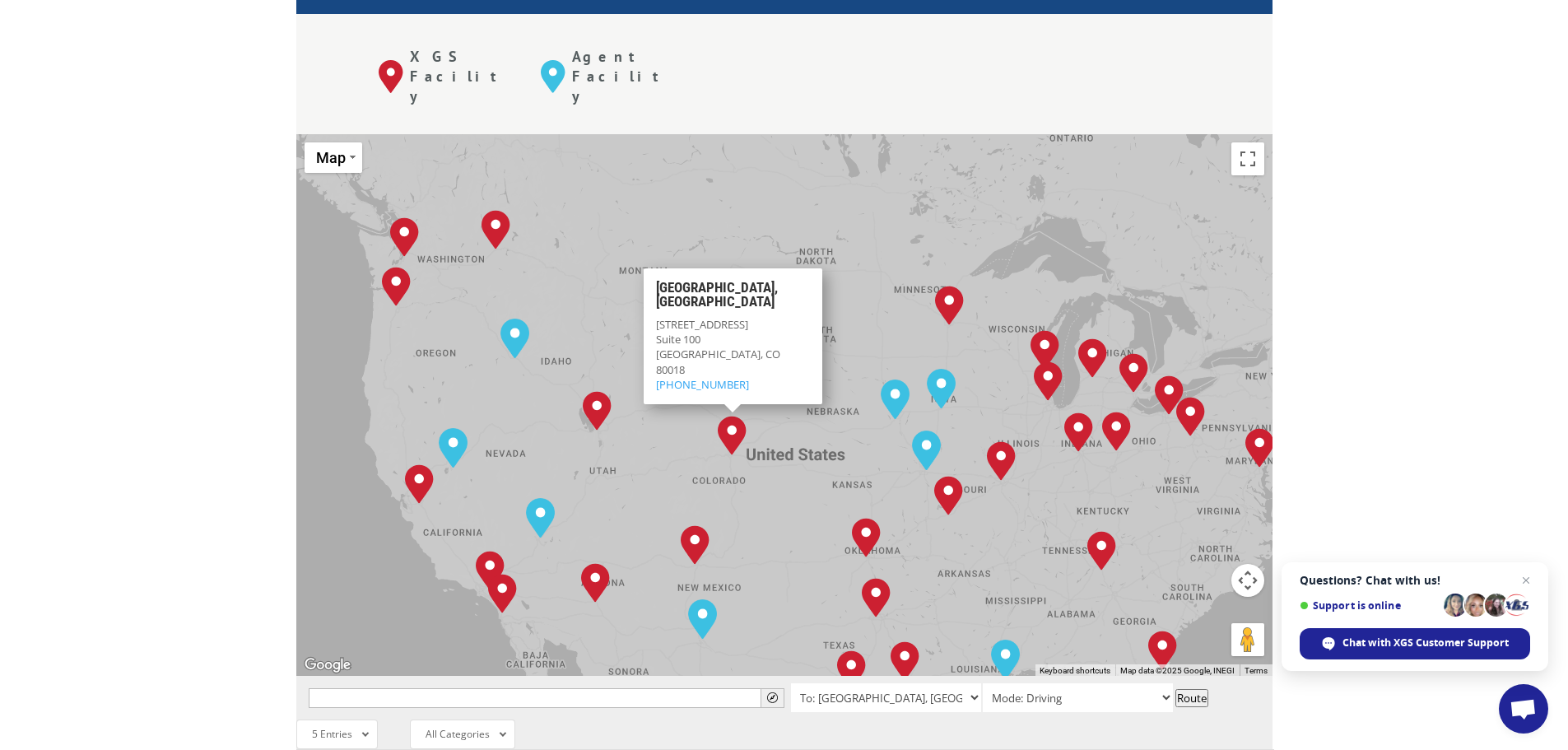
drag, startPoint x: 519, startPoint y: 143, endPoint x: 564, endPoint y: 211, distance: 81.5
click at [564, 211] on div "[GEOGRAPHIC_DATA], [GEOGRAPHIC_DATA] [GEOGRAPHIC_DATA], [GEOGRAPHIC_DATA] [GEOG…" at bounding box center [784, 404] width 977 height 541
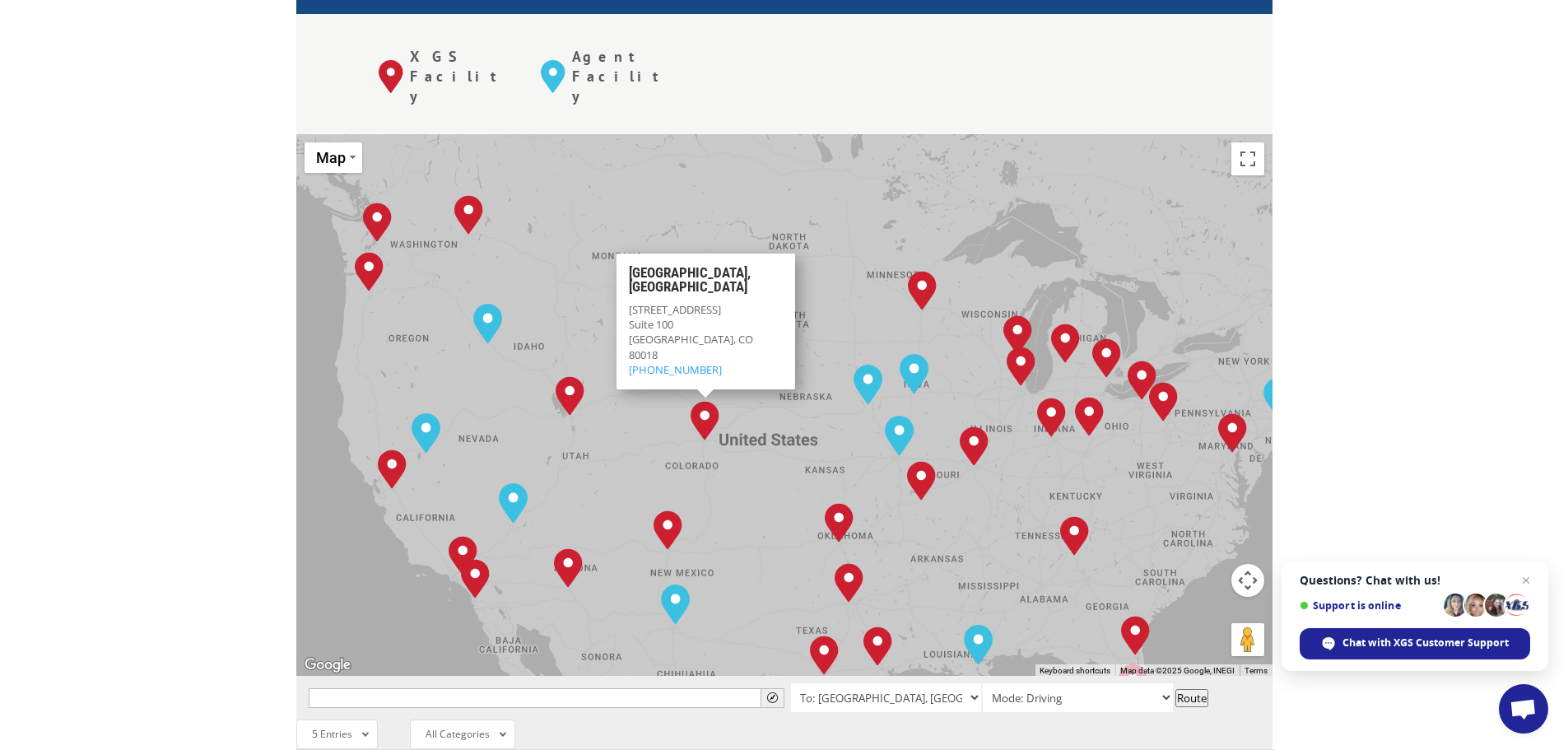
drag, startPoint x: 847, startPoint y: 175, endPoint x: 820, endPoint y: 159, distance: 31.4
click at [820, 159] on div "[GEOGRAPHIC_DATA], [GEOGRAPHIC_DATA] [GEOGRAPHIC_DATA], [GEOGRAPHIC_DATA] [GEOG…" at bounding box center [784, 404] width 977 height 541
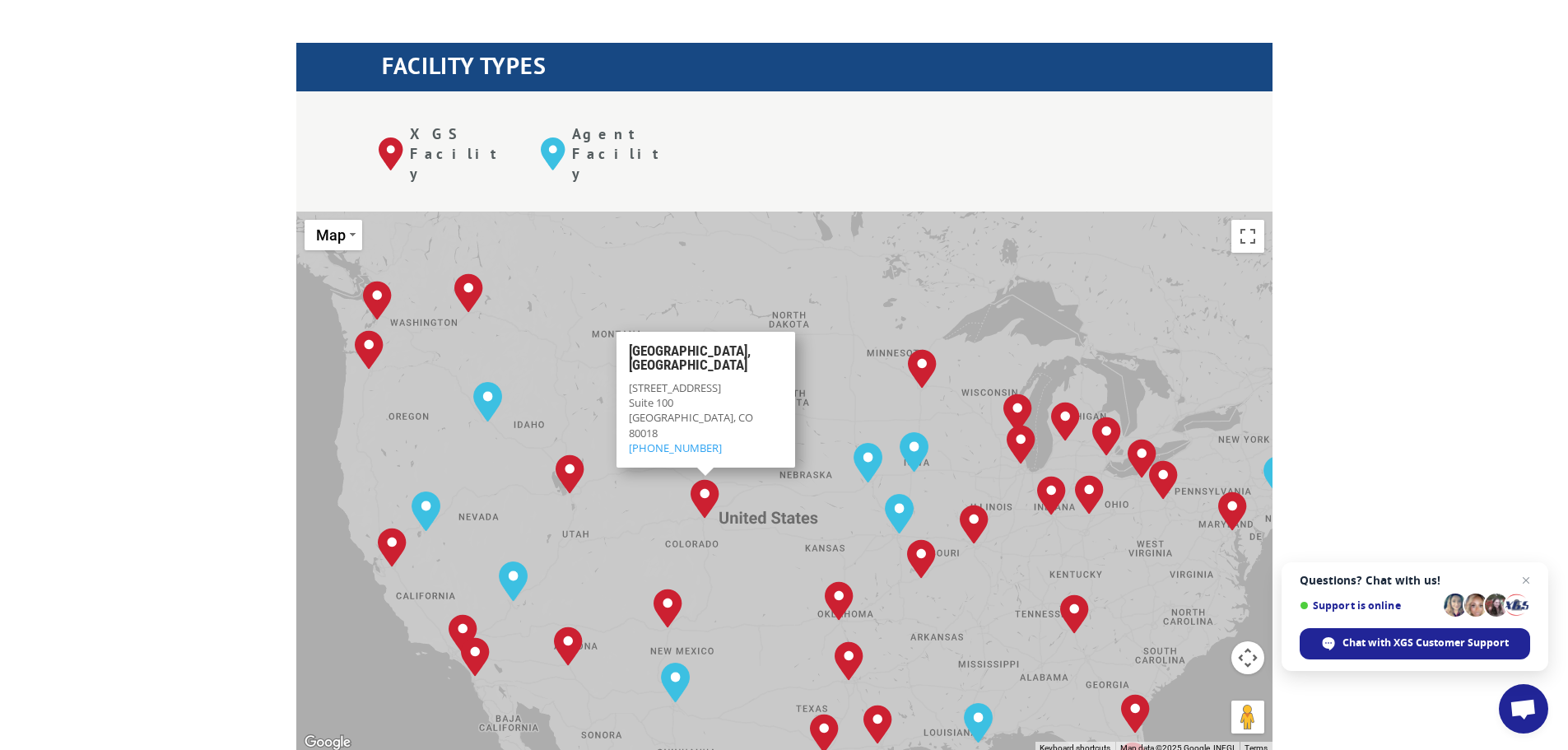
scroll to position [576, 0]
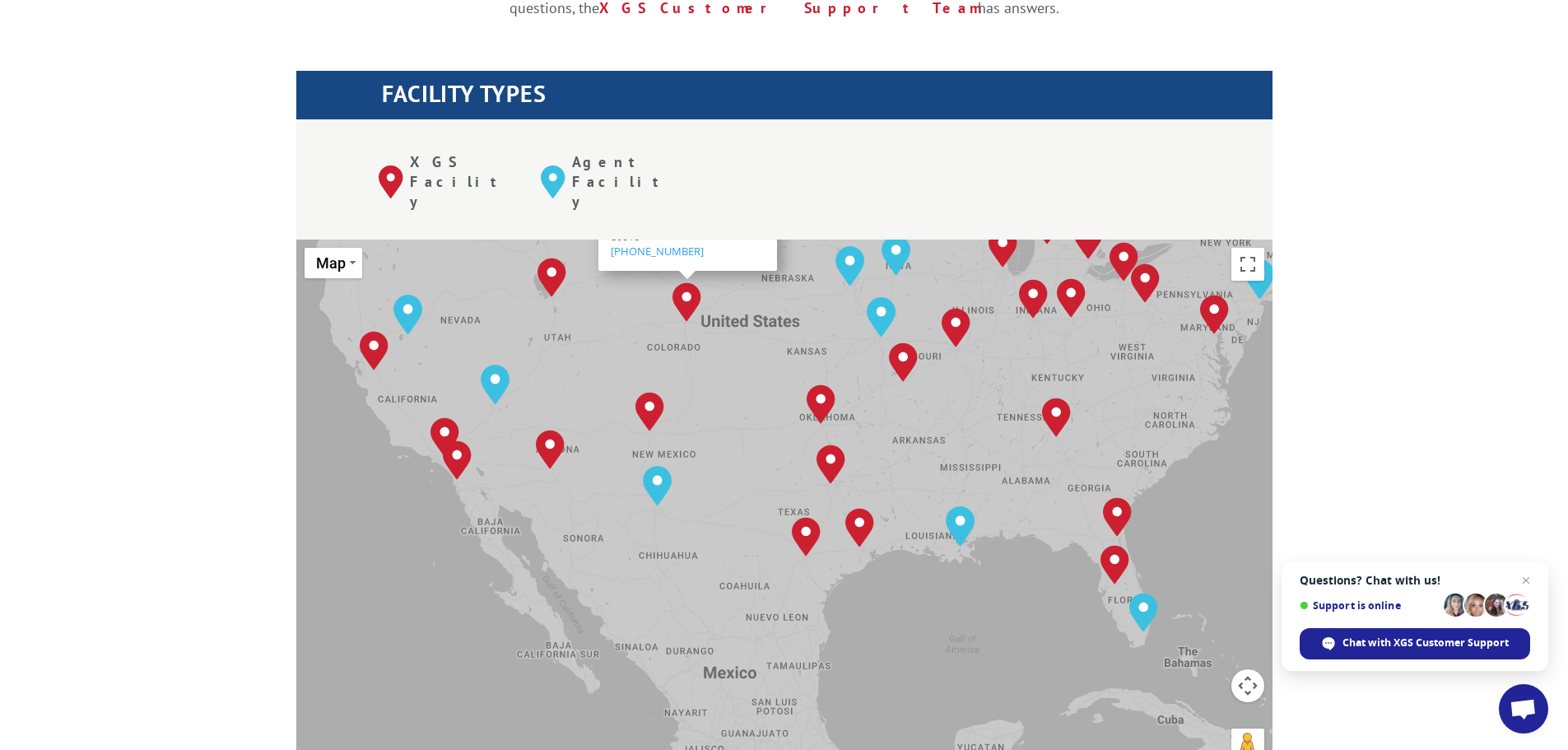
drag, startPoint x: 991, startPoint y: 500, endPoint x: 962, endPoint y: 340, distance: 162.6
click at [962, 340] on div "[GEOGRAPHIC_DATA], [GEOGRAPHIC_DATA] [GEOGRAPHIC_DATA], [GEOGRAPHIC_DATA] [GEOG…" at bounding box center [784, 510] width 977 height 541
